Goal: Task Accomplishment & Management: Complete application form

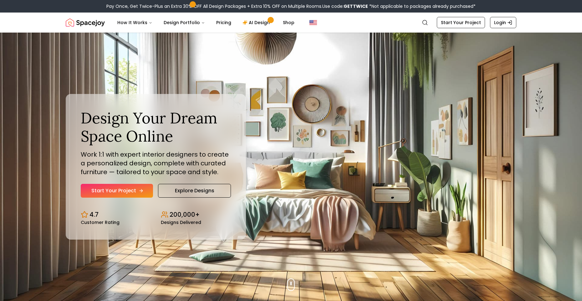
click at [151, 188] on link "Start Your Project" at bounding box center [117, 191] width 72 height 14
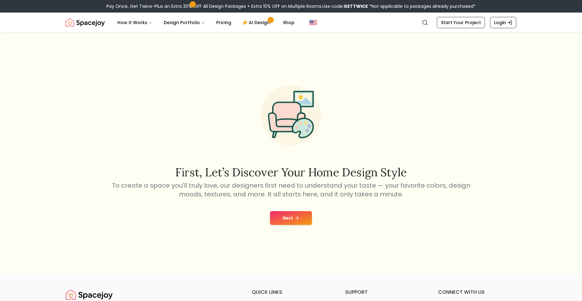
click at [285, 219] on button "Next" at bounding box center [291, 218] width 42 height 14
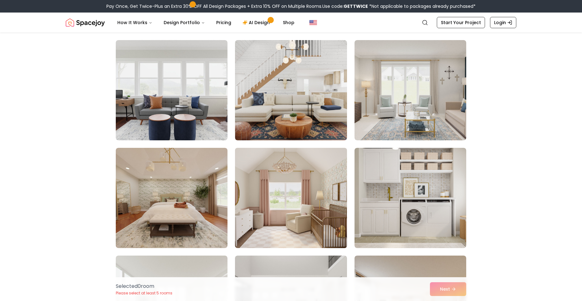
scroll to position [63, 0]
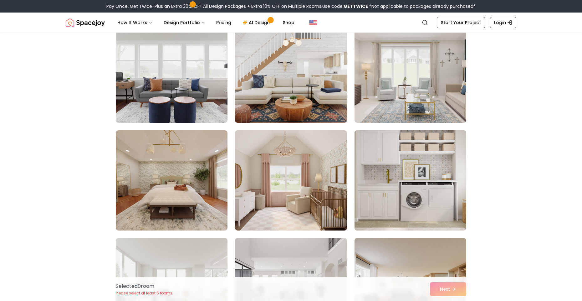
click at [377, 179] on img at bounding box center [410, 180] width 117 height 105
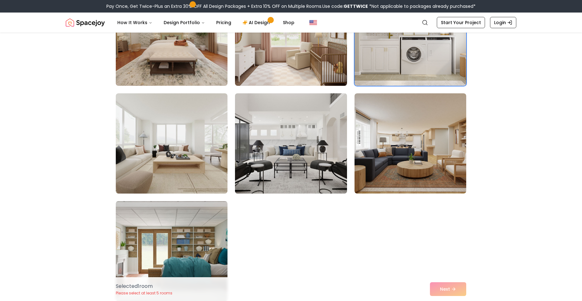
scroll to position [209, 0]
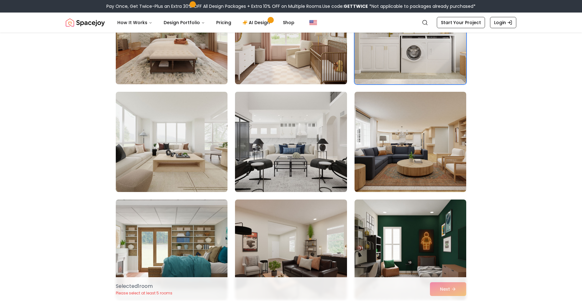
click at [328, 162] on img at bounding box center [290, 141] width 117 height 105
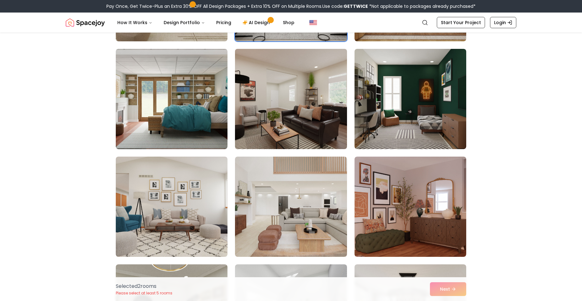
scroll to position [375, 0]
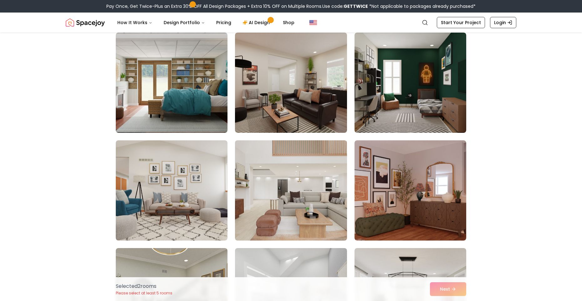
click at [315, 169] on img at bounding box center [290, 190] width 117 height 105
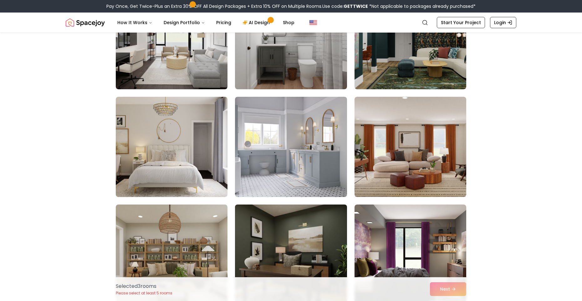
scroll to position [751, 0]
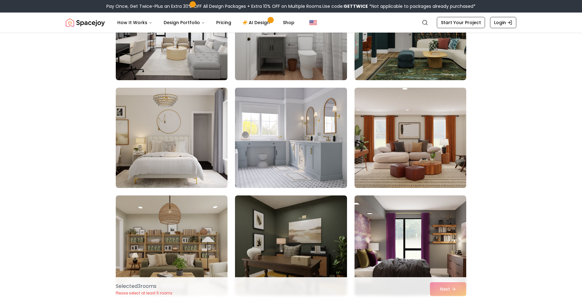
click at [294, 170] on img at bounding box center [290, 137] width 117 height 105
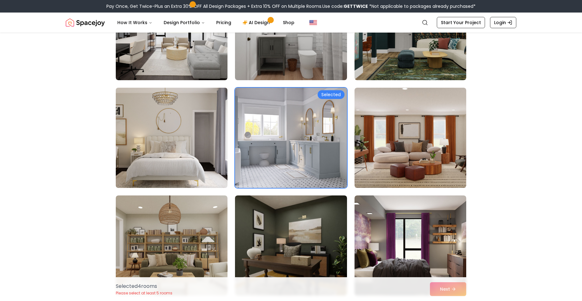
click at [213, 170] on img at bounding box center [171, 137] width 117 height 105
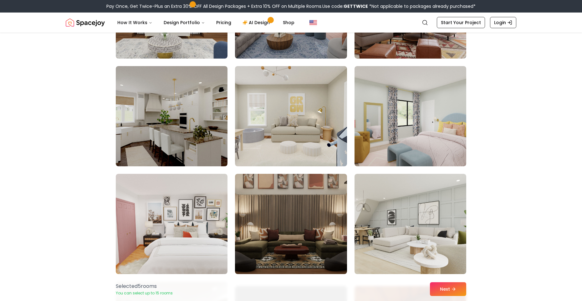
scroll to position [1210, 0]
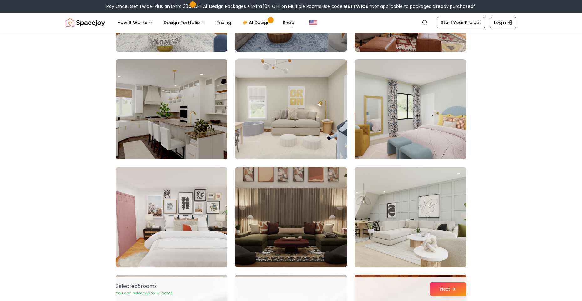
click at [217, 158] on img at bounding box center [171, 109] width 117 height 105
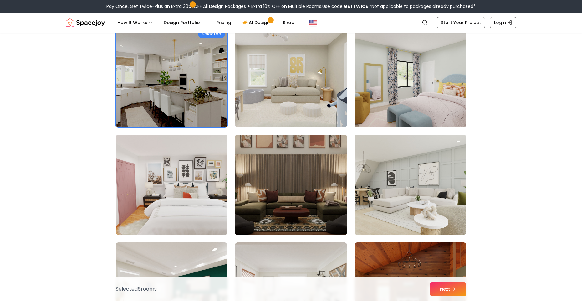
scroll to position [1251, 0]
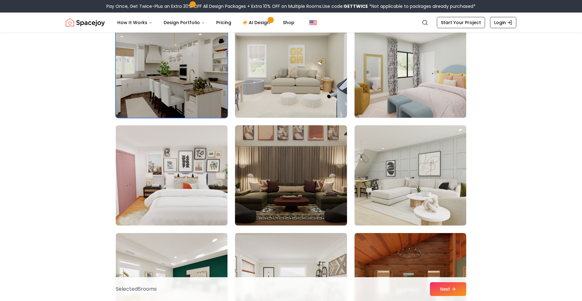
click at [364, 204] on img at bounding box center [410, 175] width 117 height 105
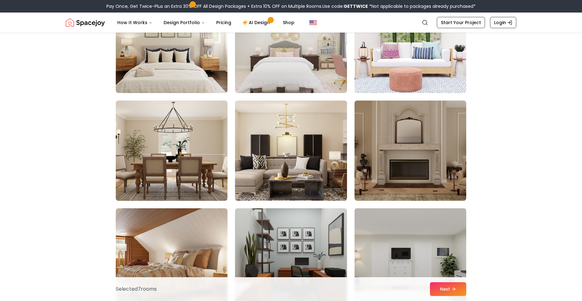
scroll to position [1815, 0]
click at [458, 296] on div "Selected 7 room s Next" at bounding box center [291, 289] width 360 height 24
click at [453, 293] on button "Next" at bounding box center [448, 289] width 36 height 14
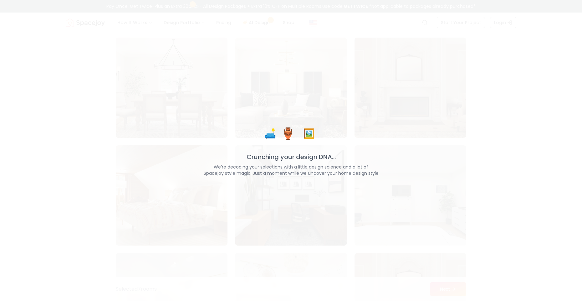
scroll to position [1877, 0]
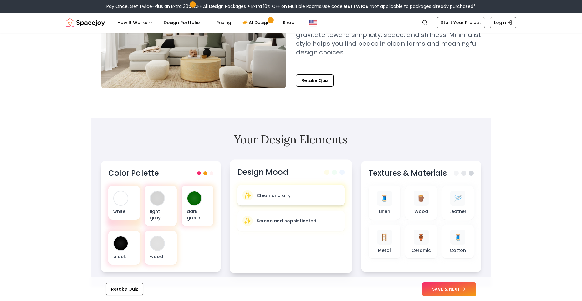
scroll to position [104, 0]
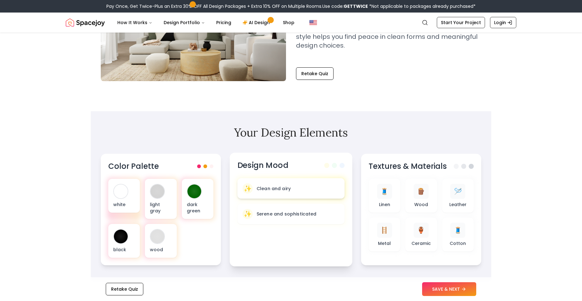
click at [311, 190] on div "✨ Clean and airy" at bounding box center [290, 188] width 97 height 10
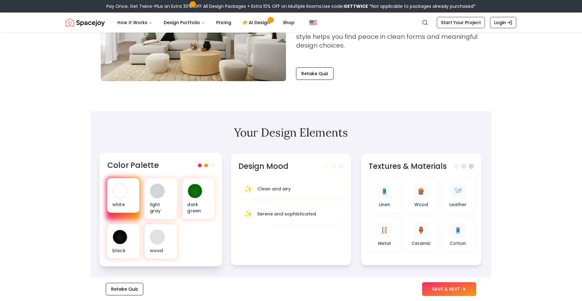
click at [130, 199] on div "white" at bounding box center [123, 195] width 32 height 34
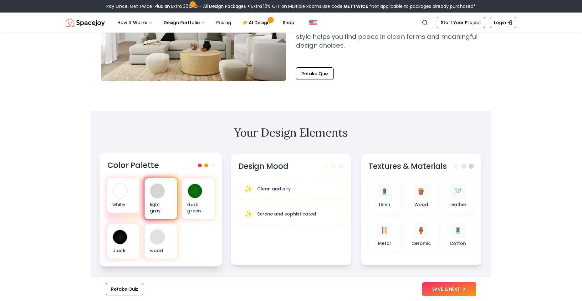
click at [150, 202] on p "light gray" at bounding box center [161, 207] width 22 height 13
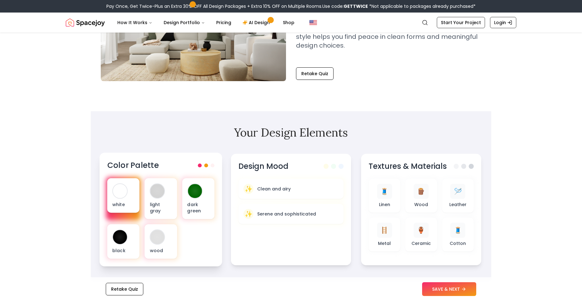
click at [137, 202] on div "white" at bounding box center [123, 195] width 32 height 34
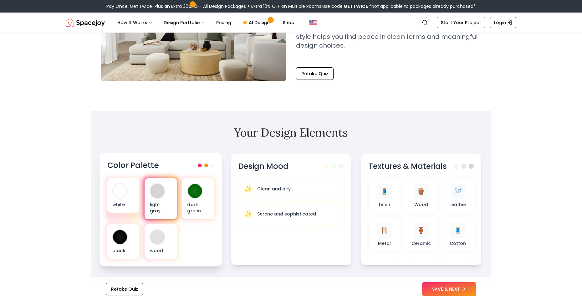
click at [160, 206] on p "light gray" at bounding box center [161, 207] width 22 height 13
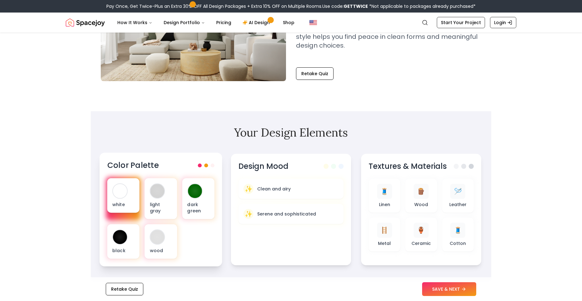
click at [131, 206] on p "white" at bounding box center [123, 204] width 22 height 6
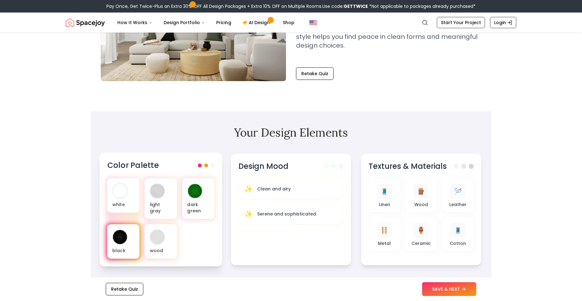
click at [136, 237] on div "black" at bounding box center [123, 241] width 32 height 34
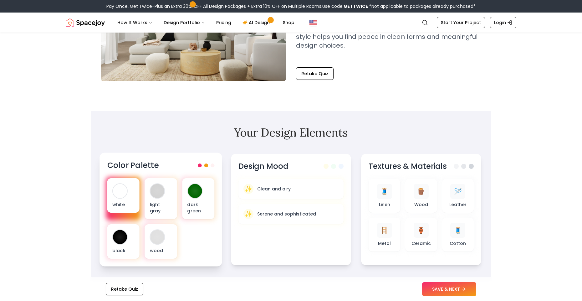
click at [140, 203] on div at bounding box center [123, 198] width 35 height 43
click at [125, 193] on div at bounding box center [120, 191] width 14 height 14
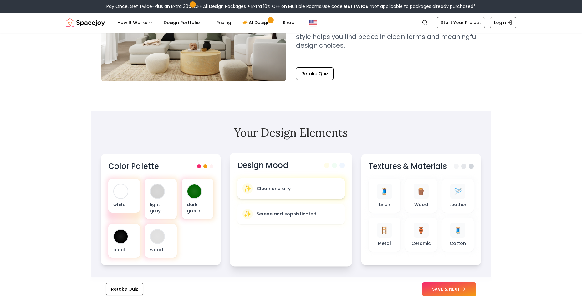
click at [305, 192] on div "✨ Clean and airy" at bounding box center [290, 188] width 97 height 10
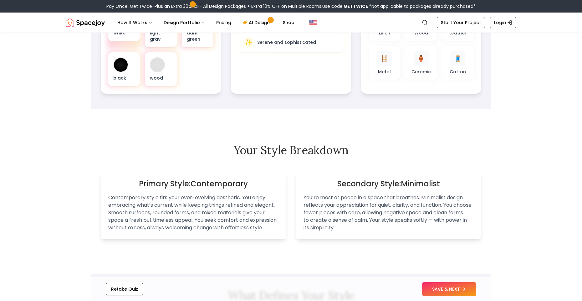
scroll to position [313, 0]
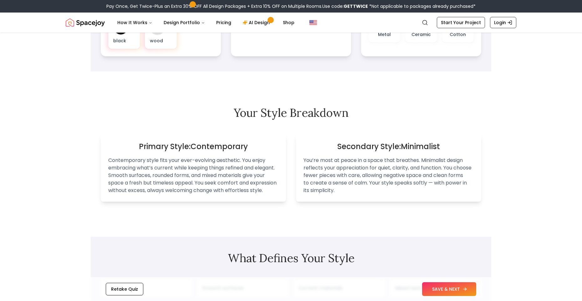
click at [455, 293] on button "SAVE & NEXT" at bounding box center [449, 289] width 54 height 14
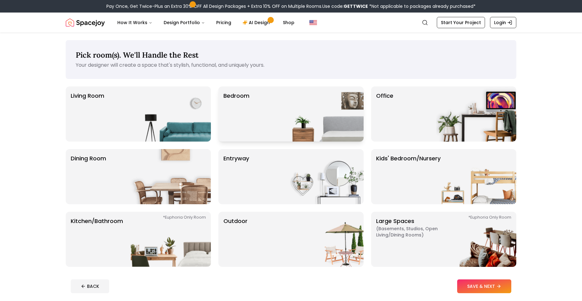
click at [262, 120] on div "Bedroom" at bounding box center [290, 113] width 145 height 55
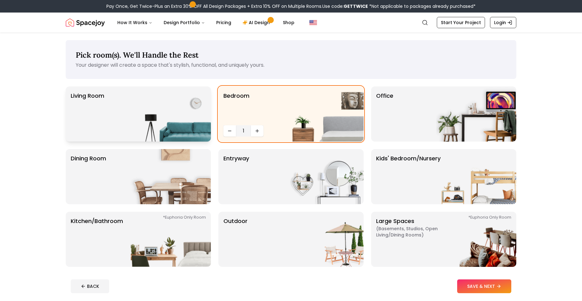
click at [197, 125] on img at bounding box center [171, 113] width 80 height 55
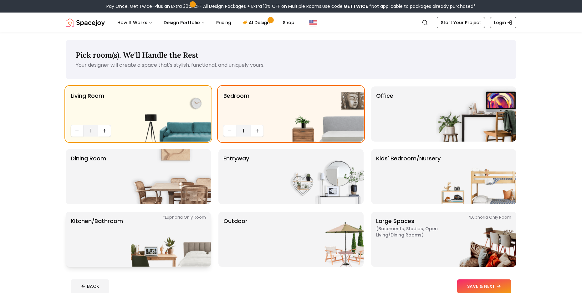
click at [182, 241] on img at bounding box center [171, 239] width 80 height 55
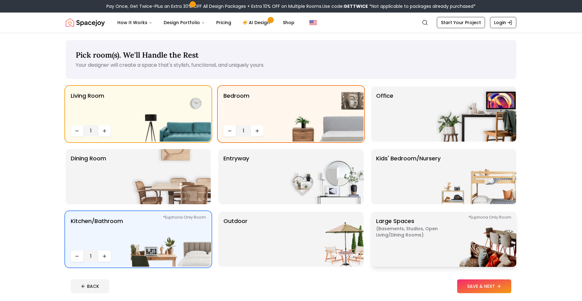
click at [462, 256] on img at bounding box center [476, 239] width 80 height 55
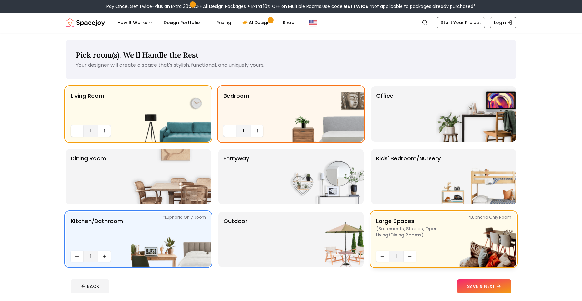
click at [470, 264] on img at bounding box center [476, 239] width 80 height 55
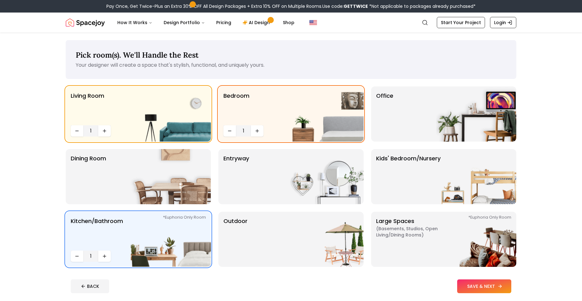
click at [487, 287] on button "SAVE & NEXT" at bounding box center [484, 286] width 54 height 14
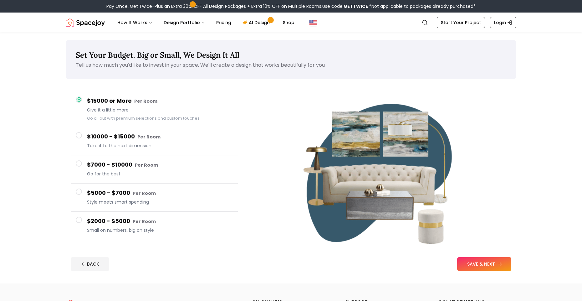
click at [483, 268] on button "SAVE & NEXT" at bounding box center [484, 264] width 54 height 14
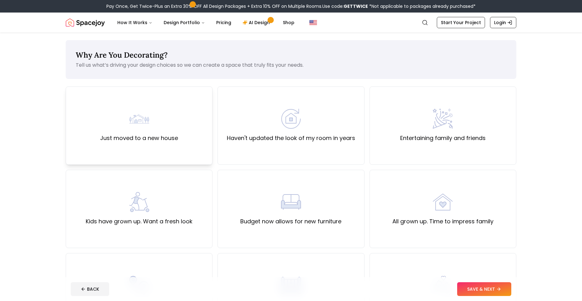
click at [188, 132] on div "Just moved to a new house" at bounding box center [139, 125] width 147 height 78
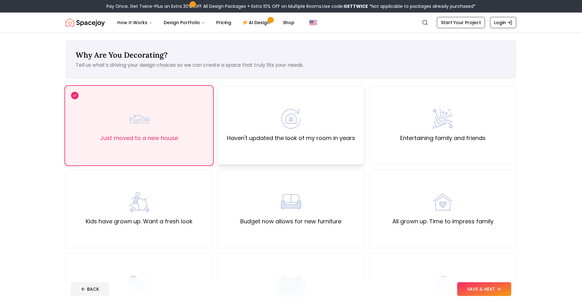
click at [221, 135] on div "Haven't updated the look of my room in years" at bounding box center [290, 125] width 147 height 78
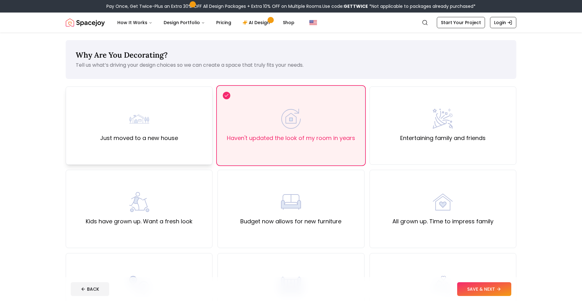
click at [176, 142] on label "Just moved to a new house" at bounding box center [139, 138] width 78 height 9
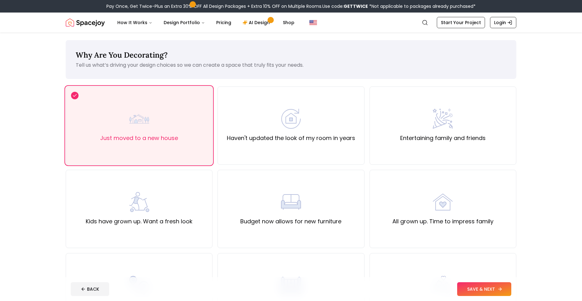
click at [474, 289] on button "SAVE & NEXT" at bounding box center [484, 289] width 54 height 14
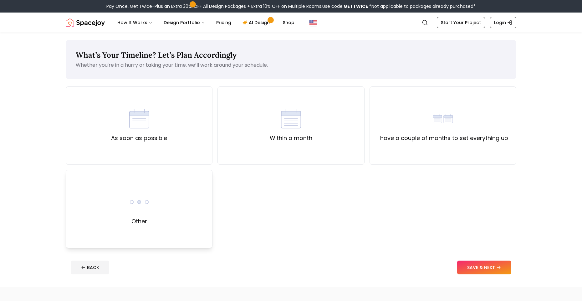
click at [192, 208] on div "Other" at bounding box center [139, 209] width 147 height 78
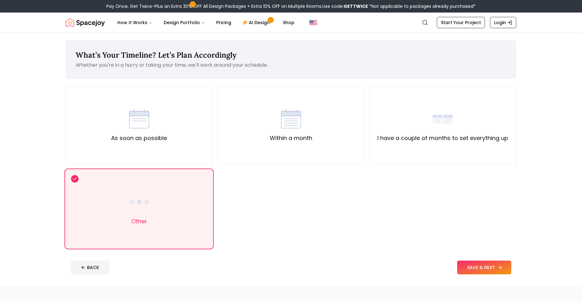
click at [487, 272] on button "SAVE & NEXT" at bounding box center [484, 267] width 54 height 14
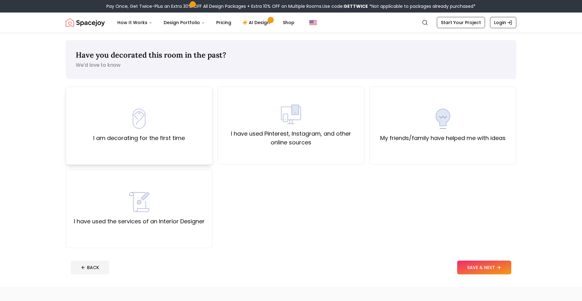
click at [199, 141] on div "I am decorating for the first time" at bounding box center [139, 125] width 147 height 78
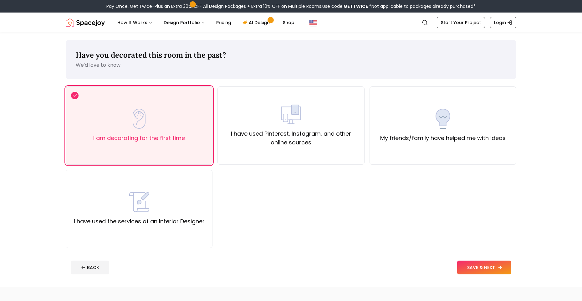
click at [482, 260] on footer "BACK SAVE & NEXT" at bounding box center [291, 267] width 451 height 24
click at [482, 262] on button "SAVE & NEXT" at bounding box center [484, 267] width 54 height 14
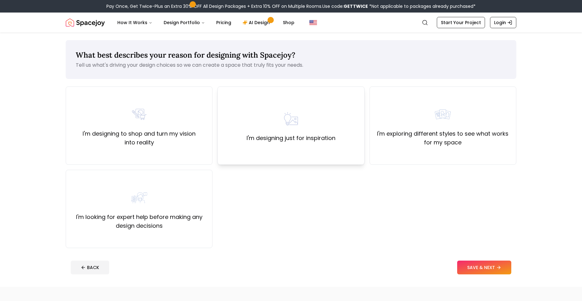
click at [311, 150] on div "I'm designing just for inspiration" at bounding box center [290, 125] width 147 height 78
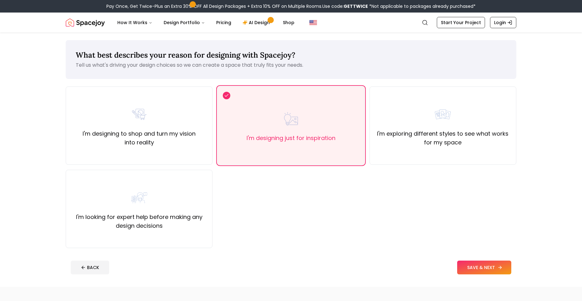
click at [480, 269] on button "SAVE & NEXT" at bounding box center [484, 267] width 54 height 14
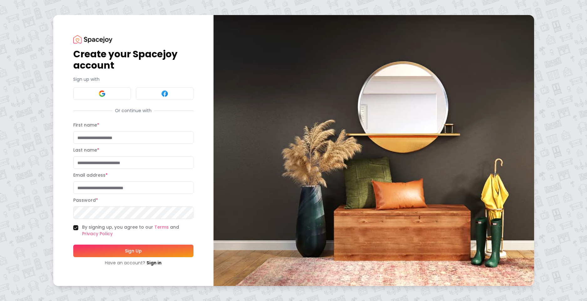
click at [125, 143] on input "First name *" at bounding box center [133, 137] width 120 height 13
type input "*"
type input "*****"
click at [110, 162] on input "Last name *" at bounding box center [133, 162] width 120 height 13
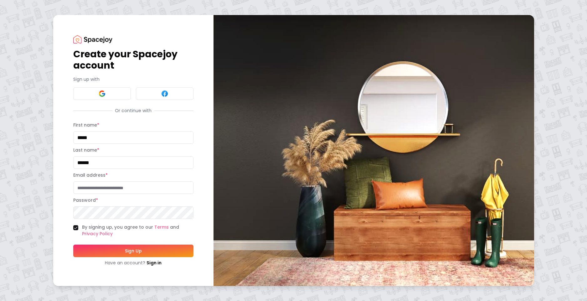
type input "******"
click at [110, 191] on input "Email address *" at bounding box center [133, 187] width 120 height 13
type input "*****"
click at [123, 92] on button at bounding box center [102, 93] width 58 height 13
